Goal: Transaction & Acquisition: Obtain resource

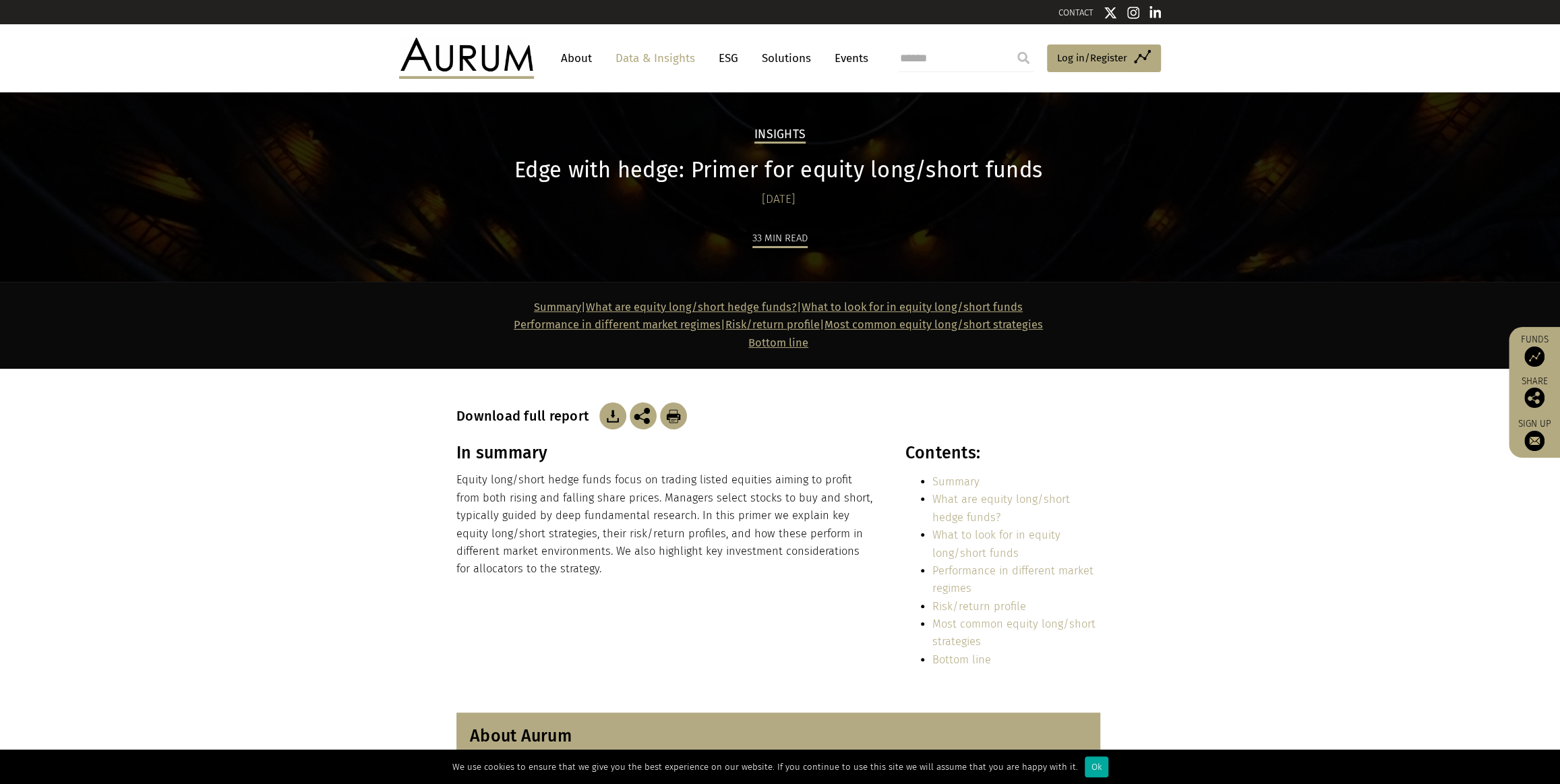
drag, startPoint x: 673, startPoint y: 417, endPoint x: 1288, endPoint y: 654, distance: 659.1
click at [673, 417] on img at bounding box center [673, 415] width 27 height 27
click at [612, 420] on img at bounding box center [612, 415] width 27 height 27
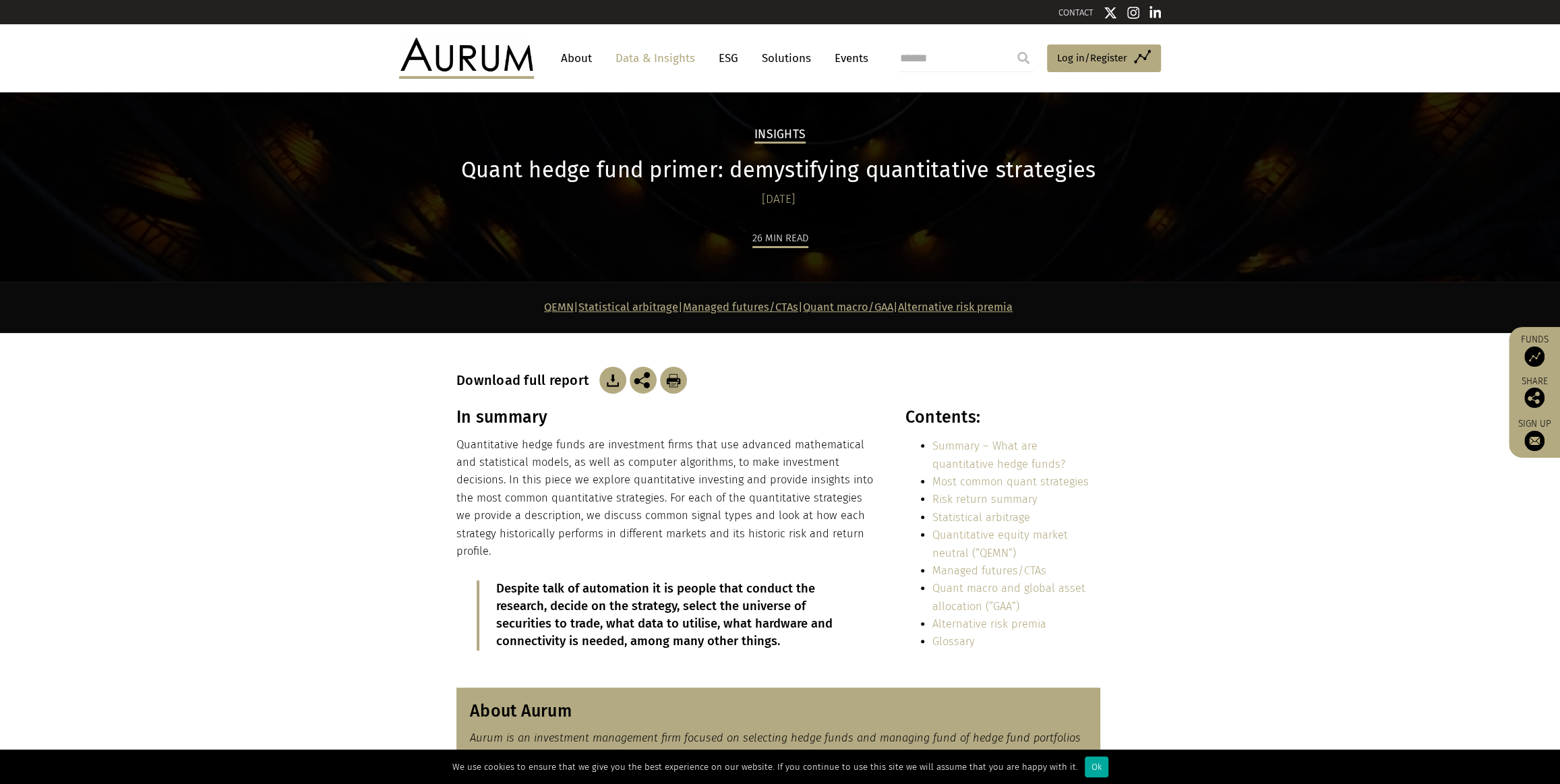
click at [609, 379] on img at bounding box center [612, 380] width 27 height 27
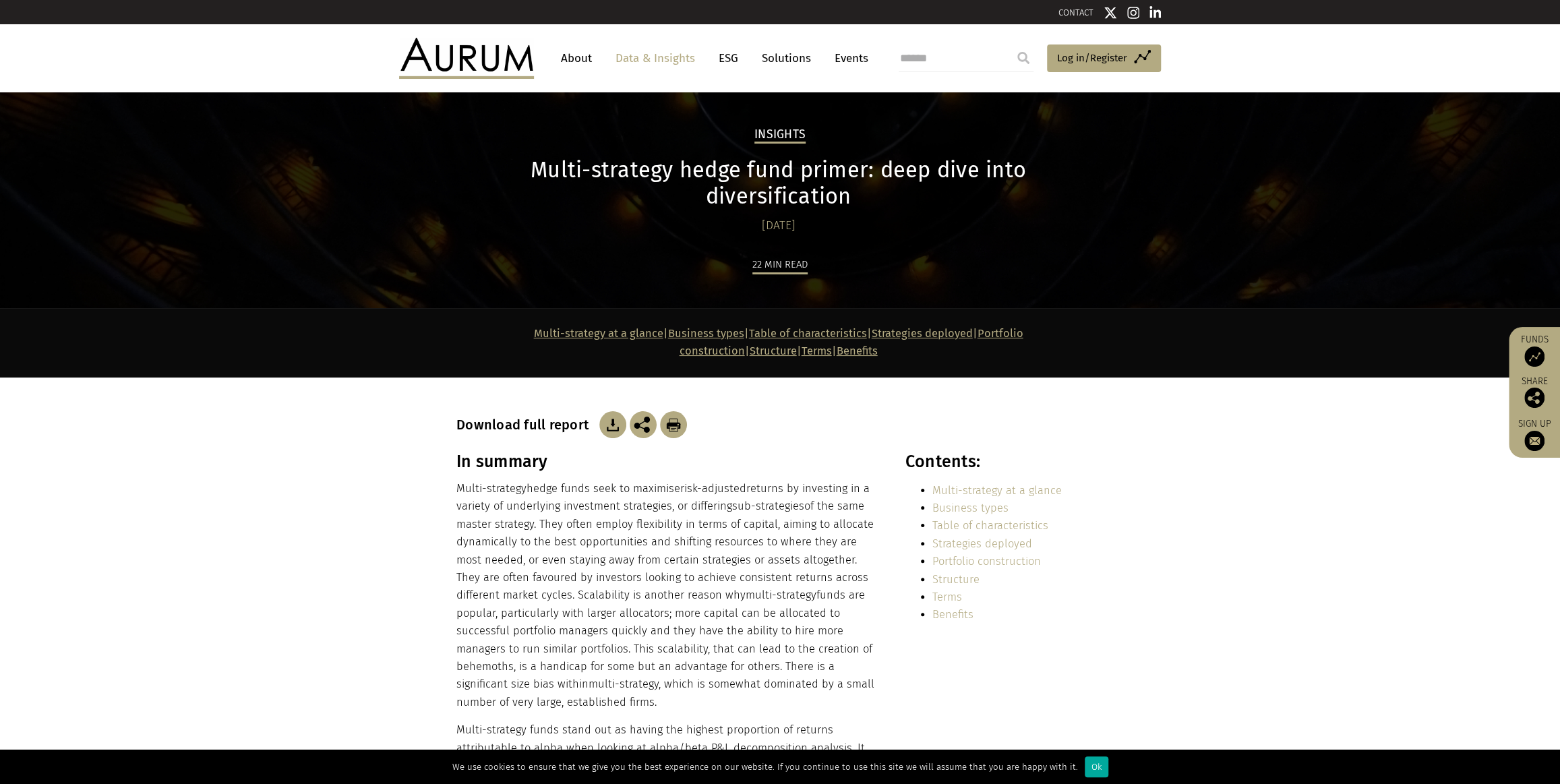
click at [610, 411] on img at bounding box center [612, 424] width 27 height 27
drag, startPoint x: 1496, startPoint y: 62, endPoint x: 1480, endPoint y: 30, distance: 35.8
click at [1496, 62] on header "About Data & Insights ESG Solutions Events Access Funds Log in/Register Sign ou…" at bounding box center [780, 58] width 1560 height 67
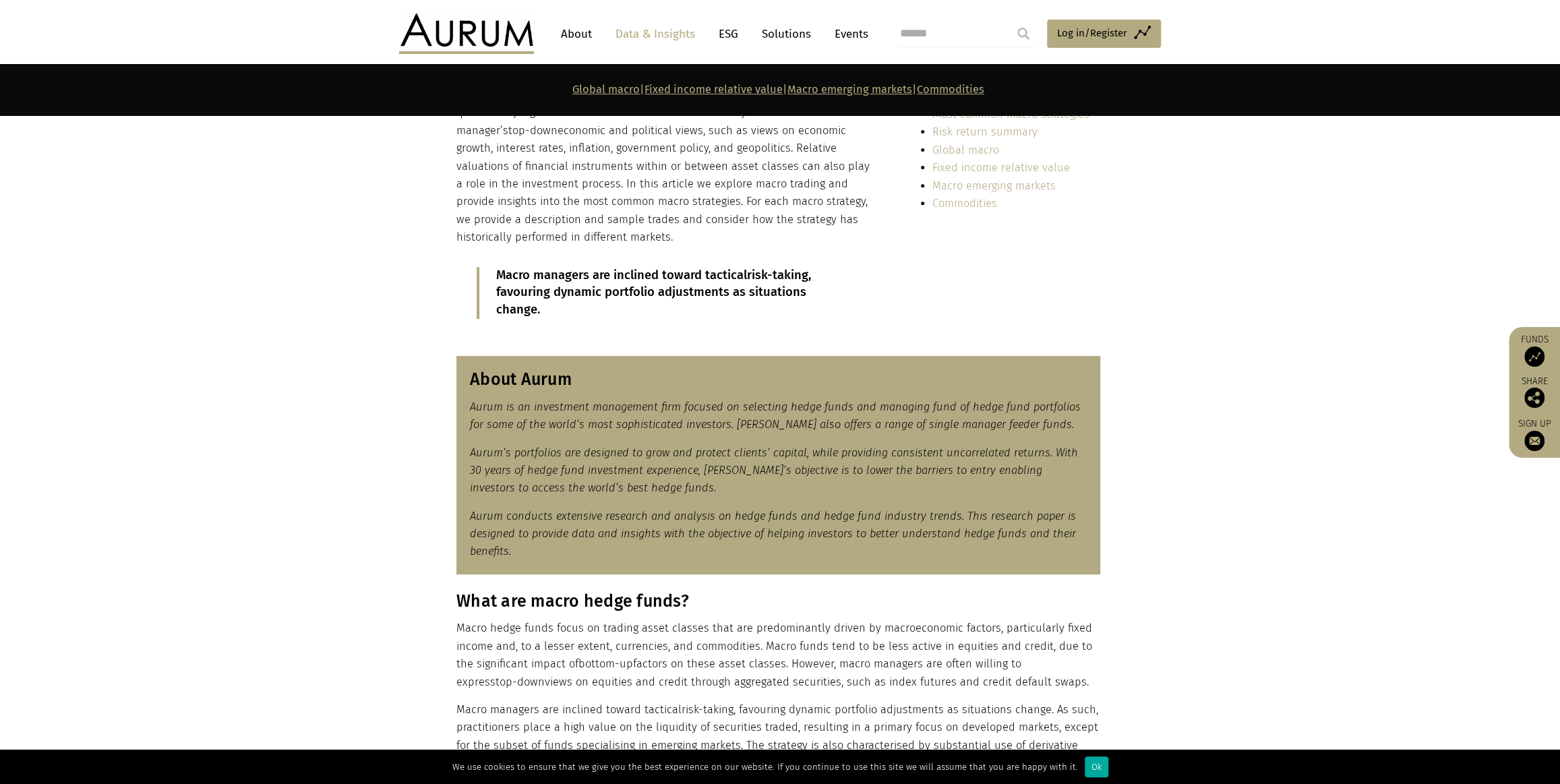
scroll to position [183, 0]
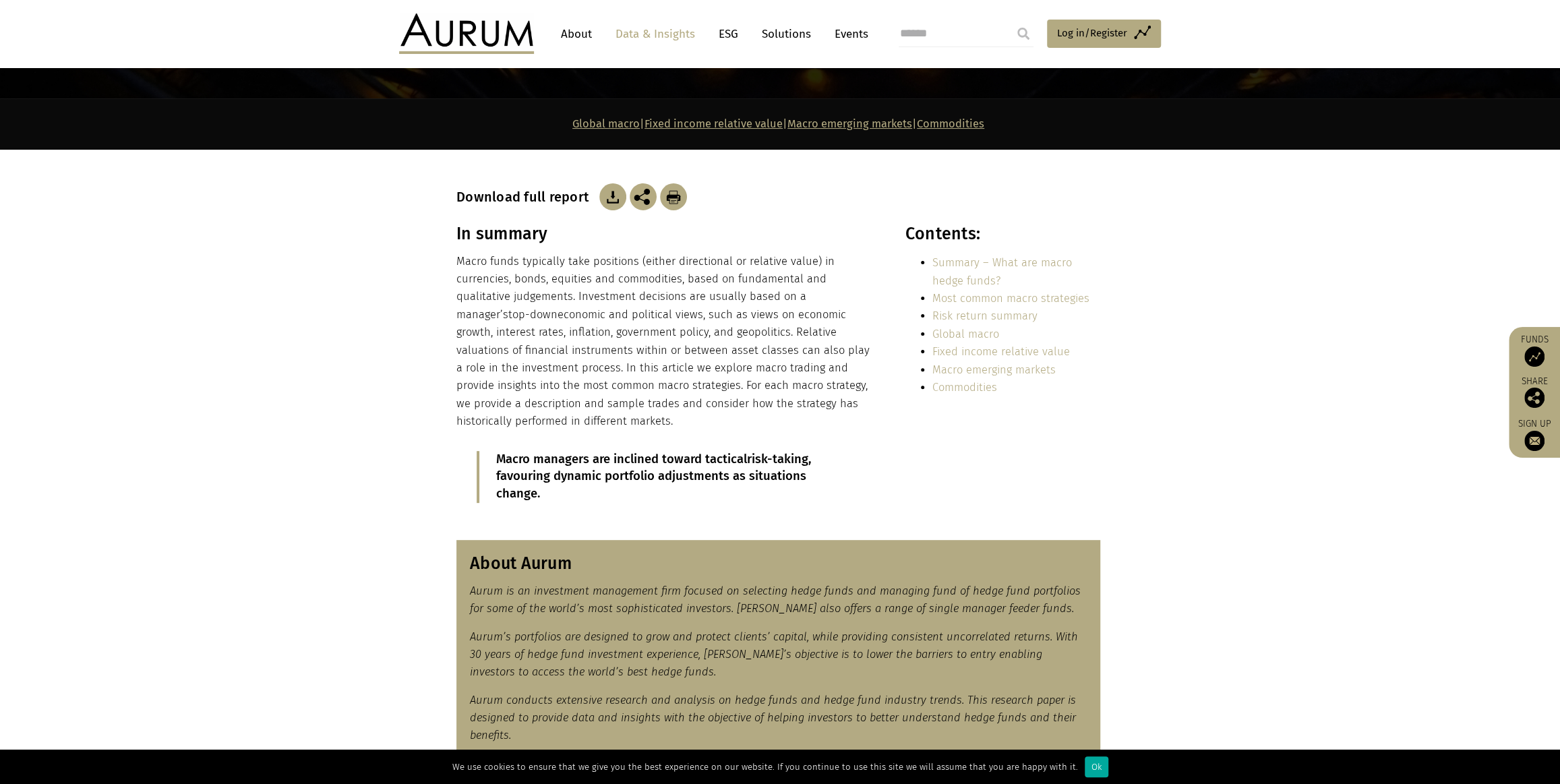
click at [612, 194] on img at bounding box center [612, 196] width 27 height 27
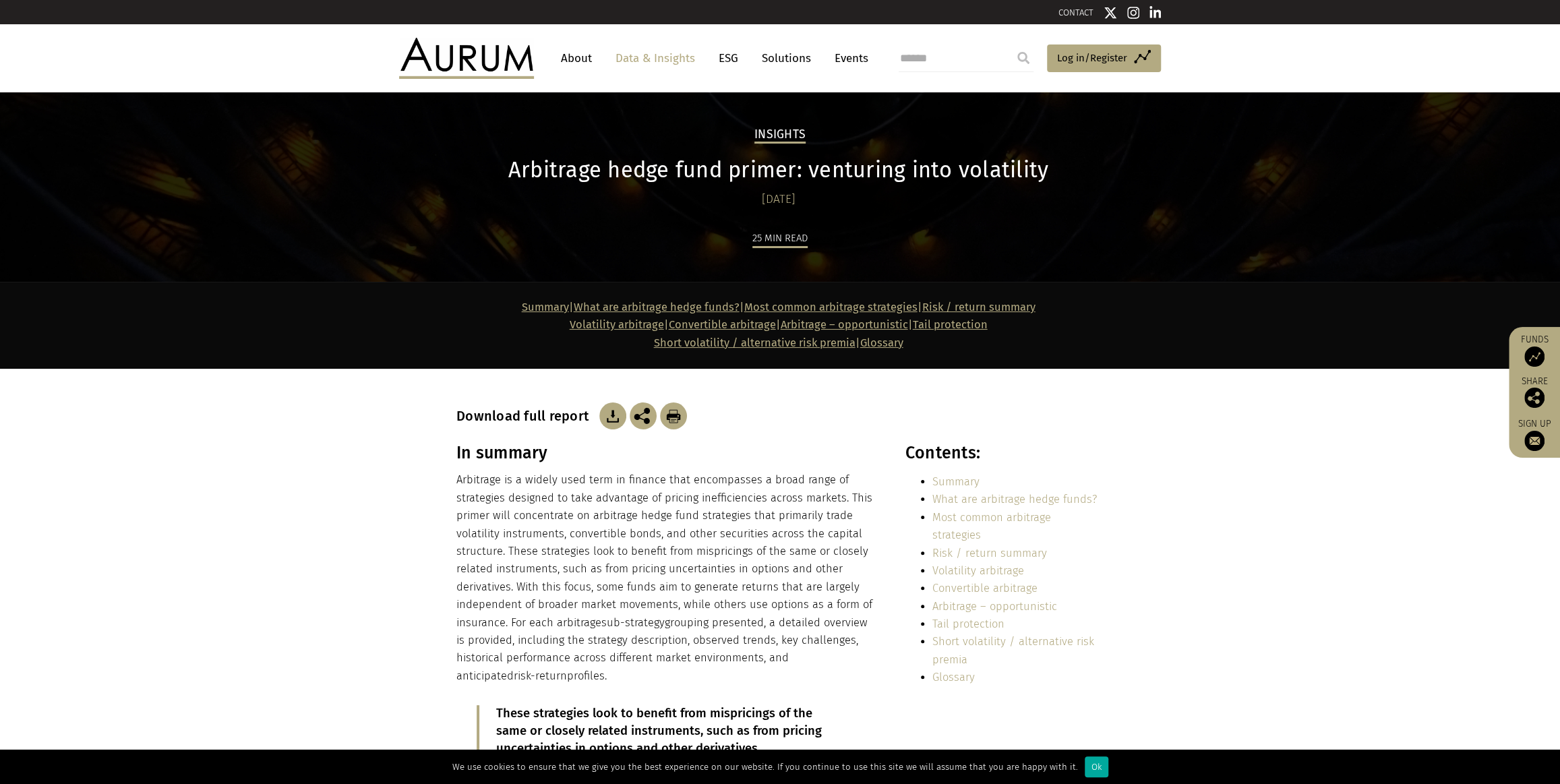
click at [612, 413] on img at bounding box center [612, 415] width 27 height 27
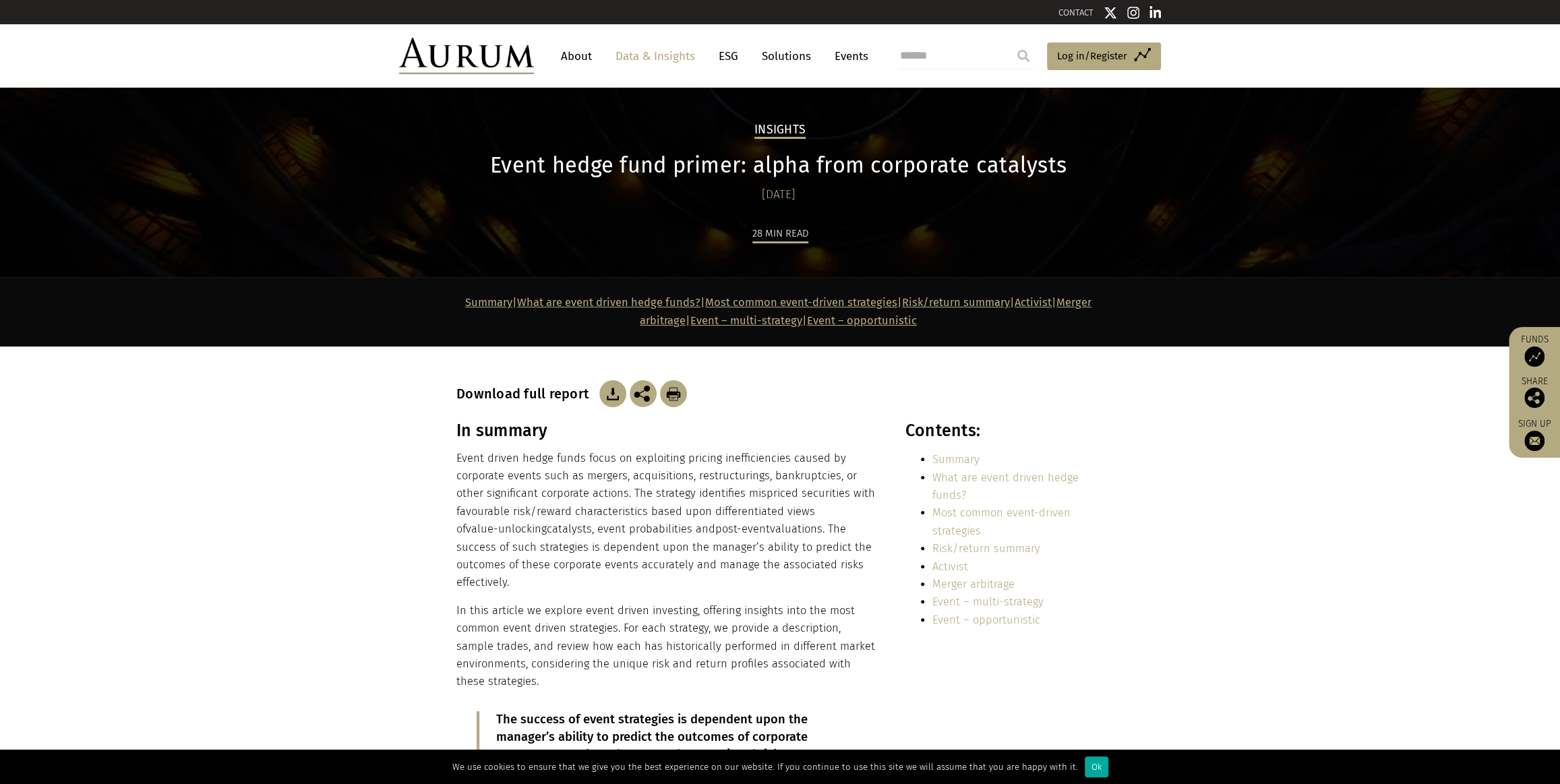
click at [742, 425] on h3 "In summary" at bounding box center [666, 431] width 419 height 20
click at [600, 393] on img at bounding box center [612, 393] width 27 height 27
